Goal: Task Accomplishment & Management: Manage account settings

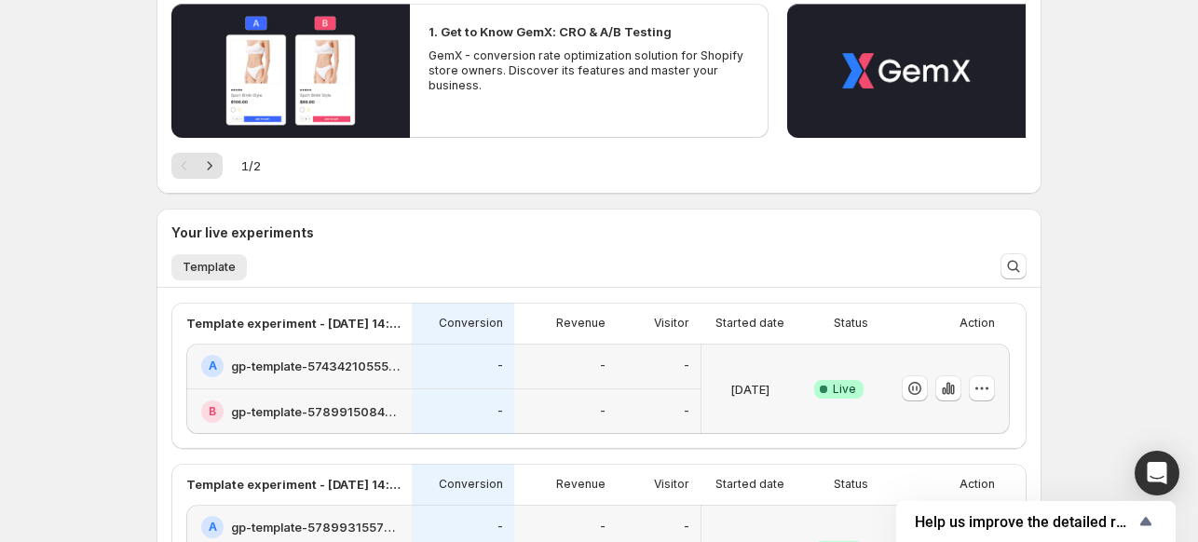
scroll to position [474, 0]
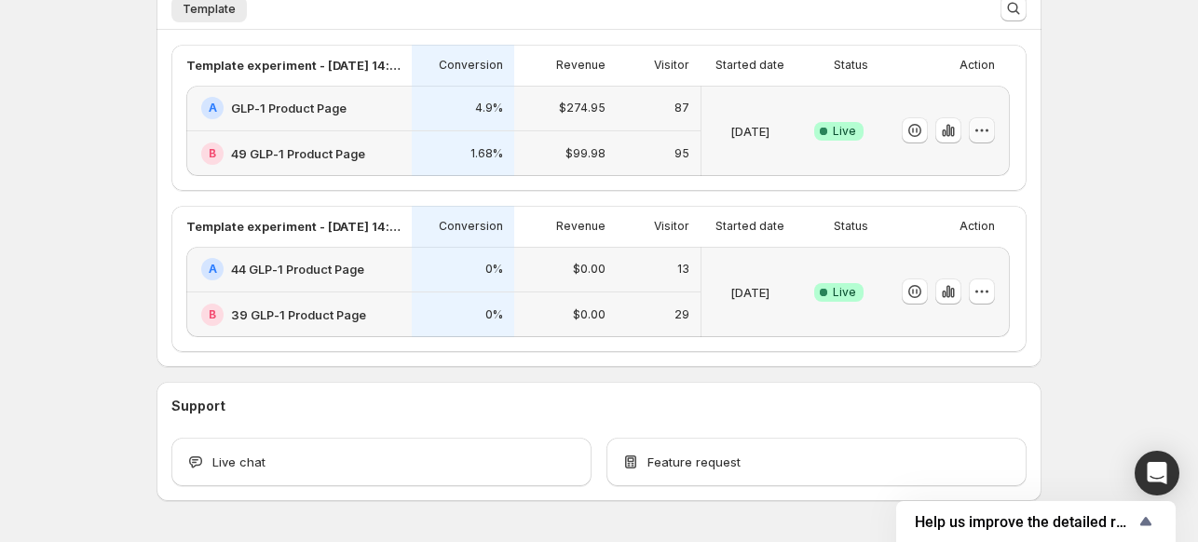
click at [991, 122] on icon "button" at bounding box center [981, 130] width 19 height 19
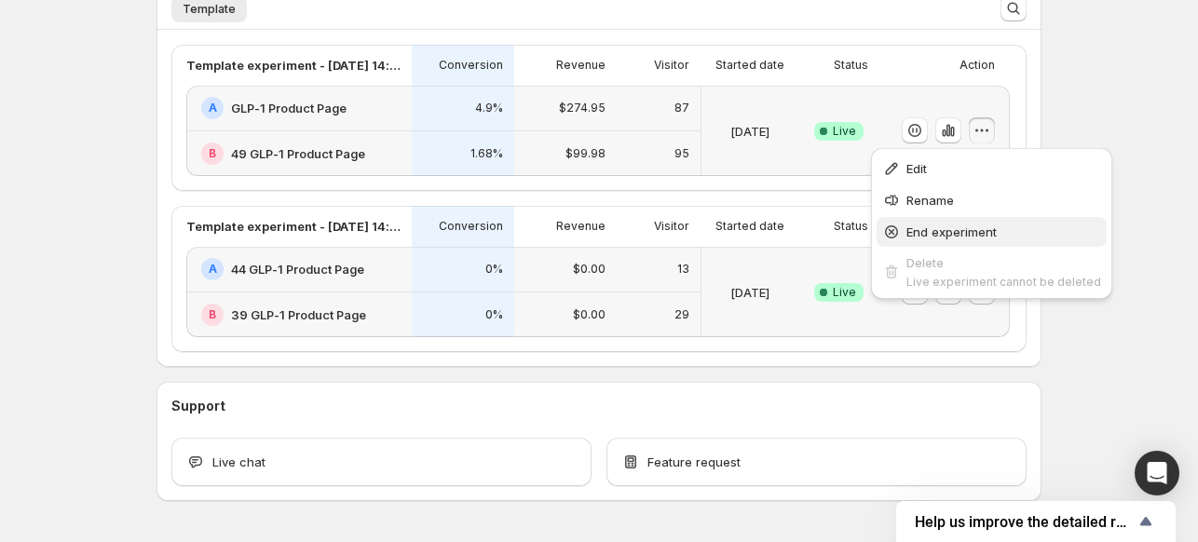
click at [927, 225] on span "End experiment" at bounding box center [951, 231] width 90 height 15
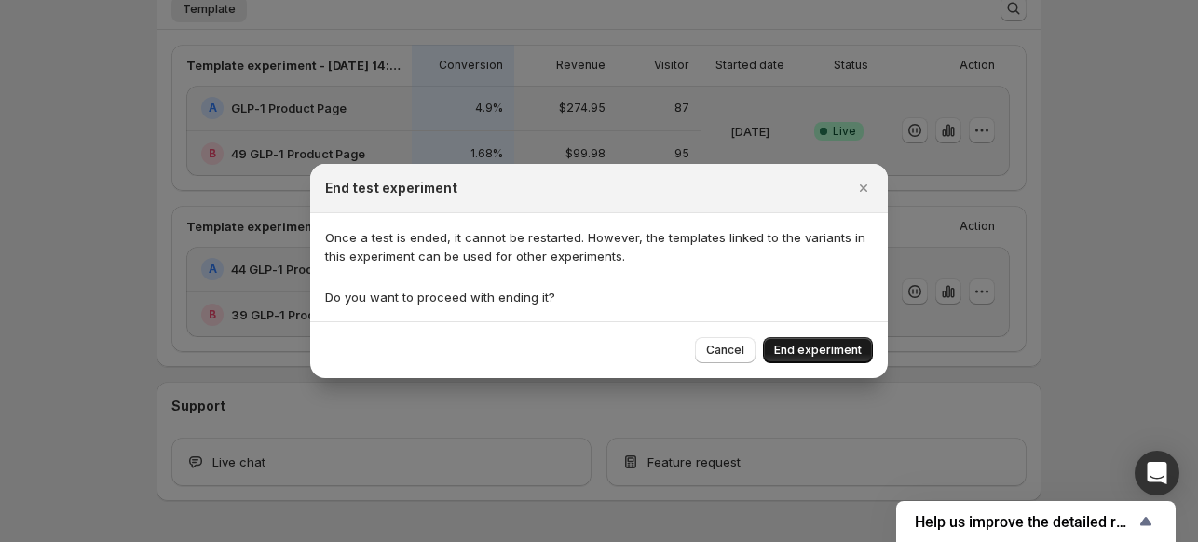
click at [840, 353] on span "End experiment" at bounding box center [818, 350] width 88 height 15
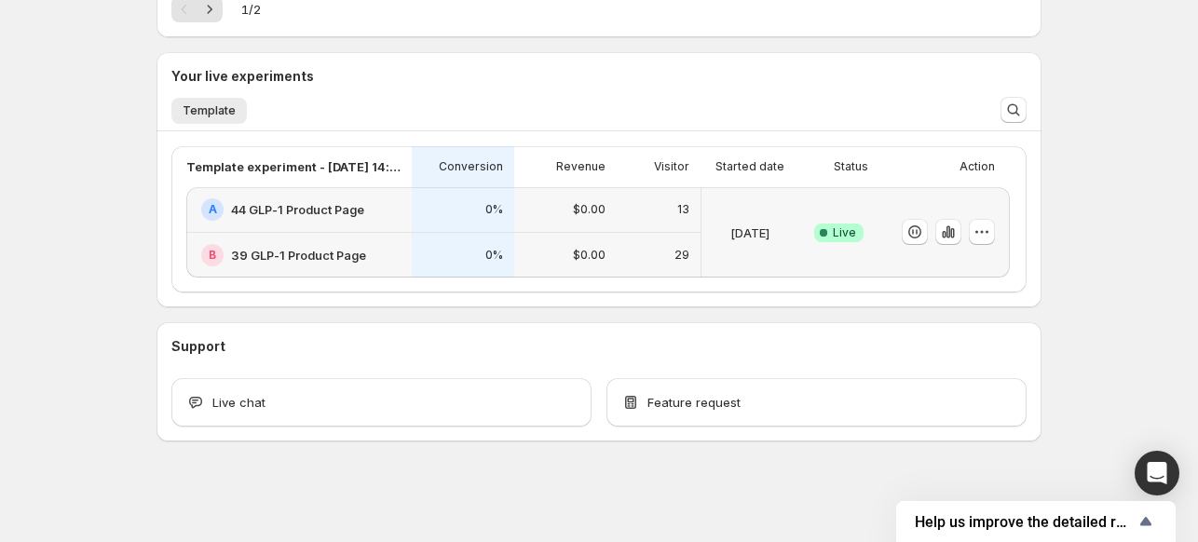
scroll to position [372, 0]
click at [979, 216] on div at bounding box center [941, 233] width 108 height 75
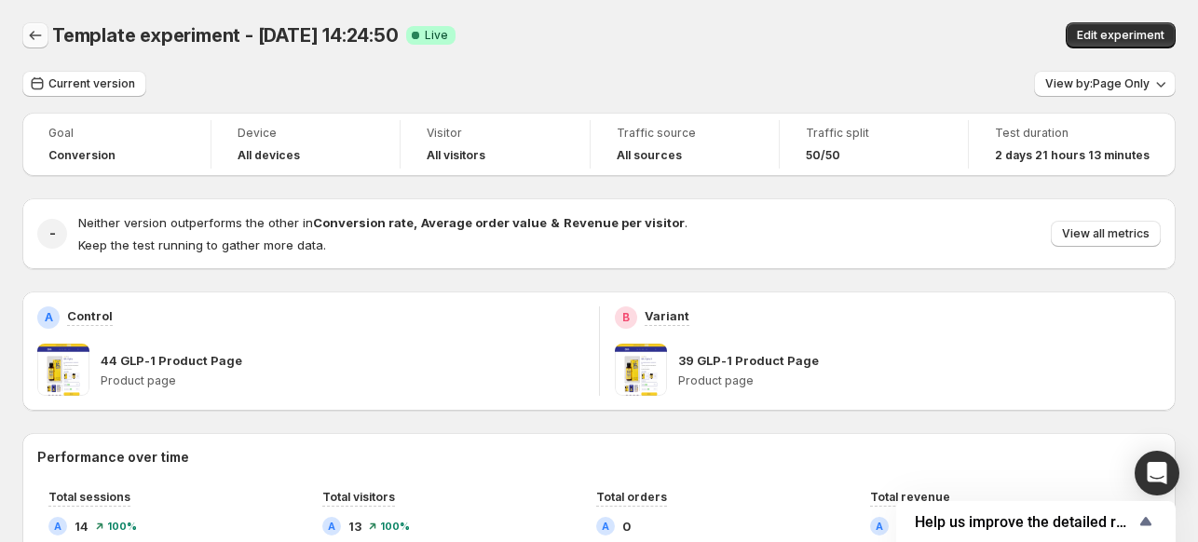
click at [34, 33] on icon "Back" at bounding box center [35, 35] width 19 height 19
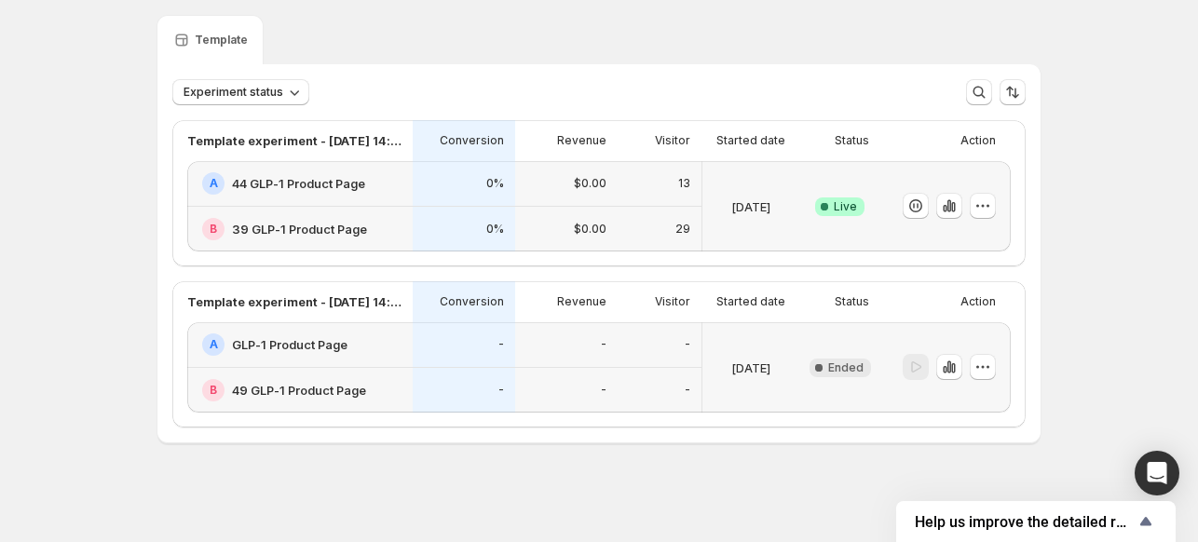
scroll to position [56, 0]
click at [987, 208] on icon "button" at bounding box center [982, 206] width 19 height 19
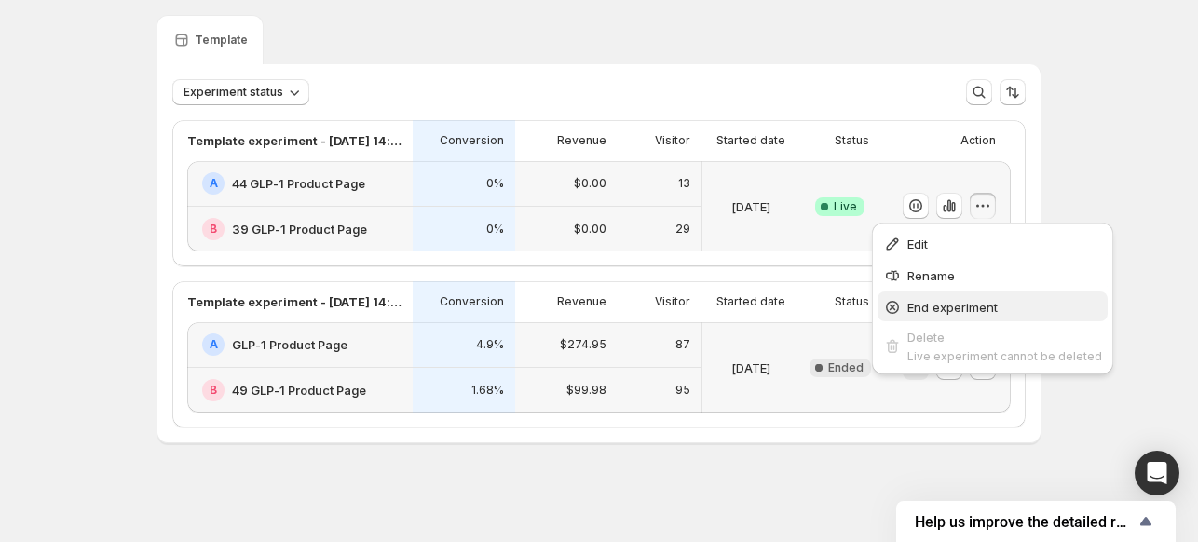
click at [939, 296] on button "End experiment" at bounding box center [992, 307] width 230 height 30
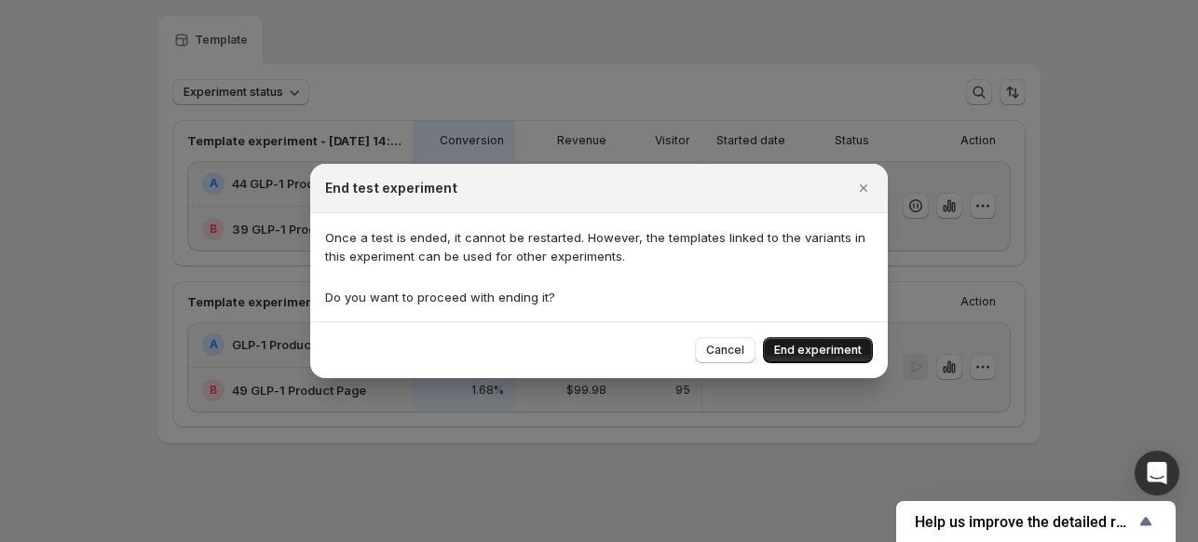
click at [797, 348] on span "End experiment" at bounding box center [818, 350] width 88 height 15
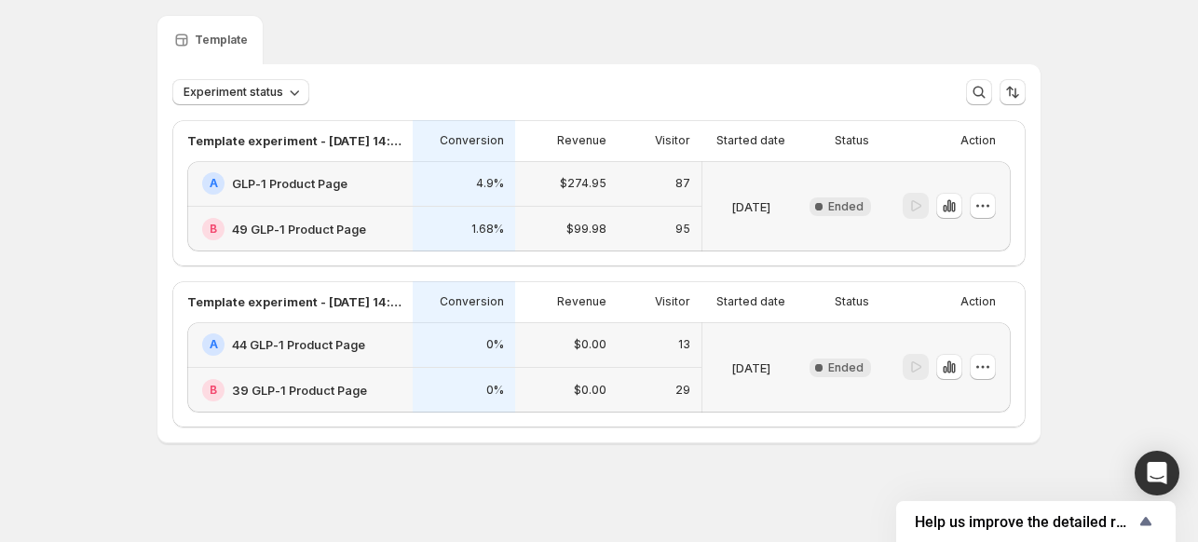
click at [127, 146] on div "Experiments. This page is ready Experiments Create new experiment Template Expe…" at bounding box center [599, 244] width 1198 height 600
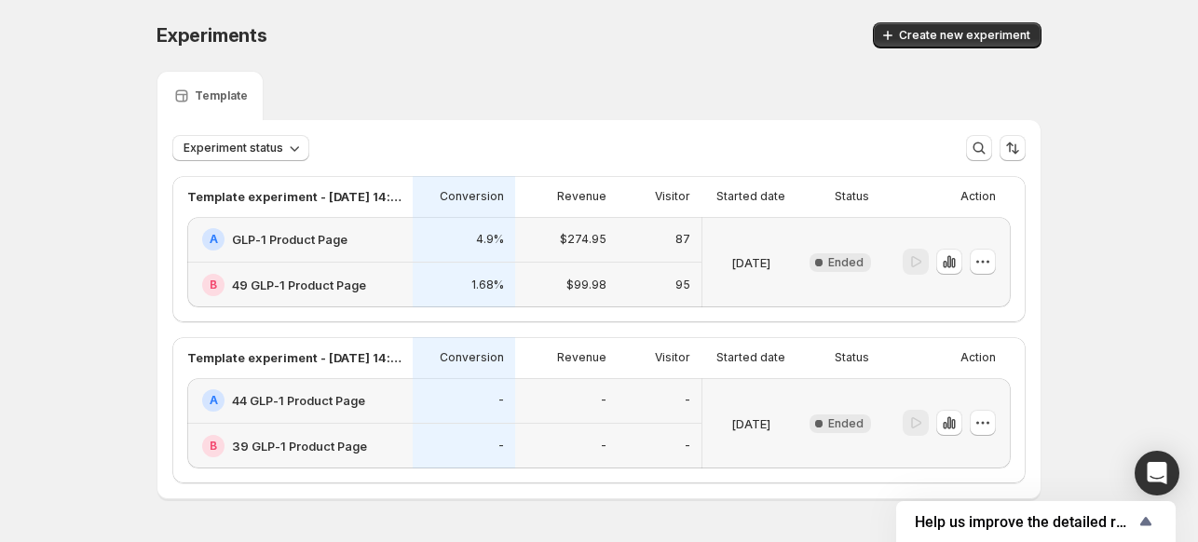
click at [86, 92] on div "Experiments. This page is ready Experiments Create new experiment Template Expe…" at bounding box center [599, 300] width 1198 height 600
click at [138, 239] on div "Experiments. This page is ready Experiments Create new experiment Template Expe…" at bounding box center [599, 300] width 930 height 600
